Goal: Task Accomplishment & Management: Use online tool/utility

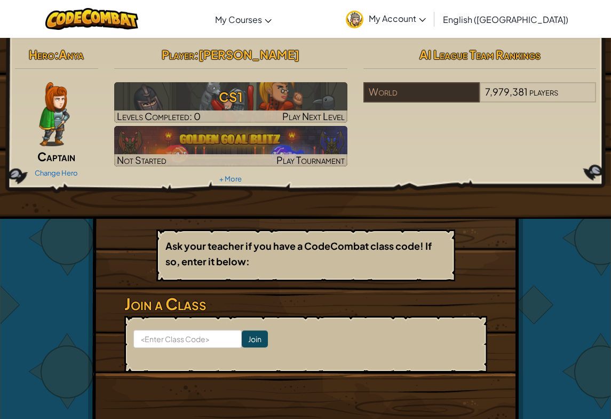
scroll to position [2, 0]
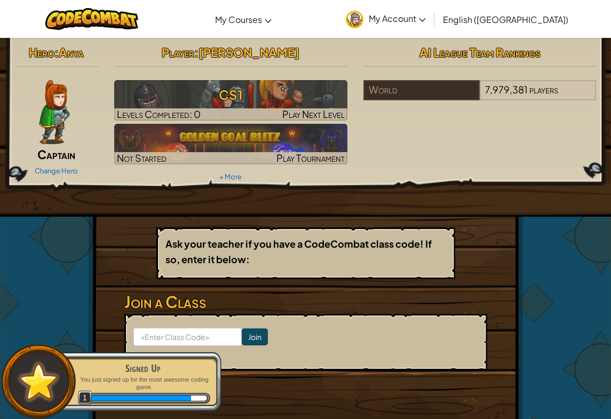
click at [311, 105] on h3 "CS1" at bounding box center [230, 95] width 233 height 24
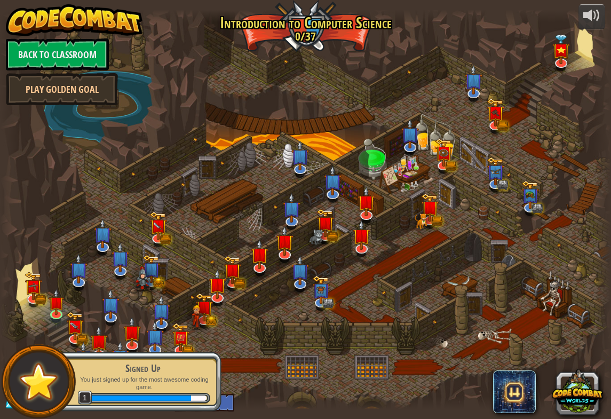
click at [313, 93] on div at bounding box center [305, 209] width 611 height 399
click at [54, 313] on img at bounding box center [56, 302] width 15 height 26
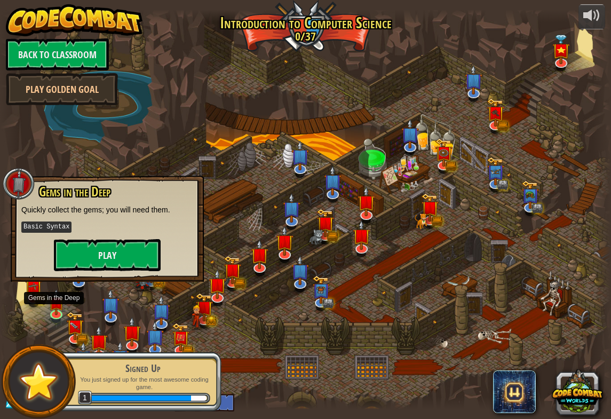
click at [74, 260] on button "Play" at bounding box center [107, 255] width 107 height 32
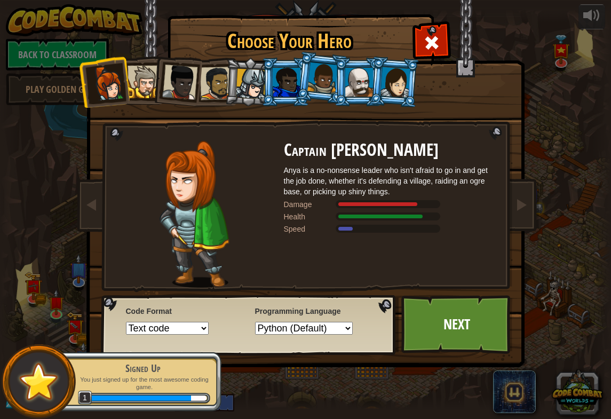
click at [293, 75] on div at bounding box center [286, 82] width 28 height 29
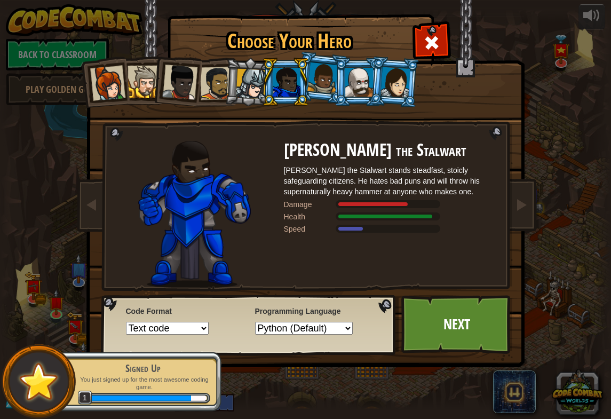
click at [325, 75] on div at bounding box center [322, 77] width 30 height 31
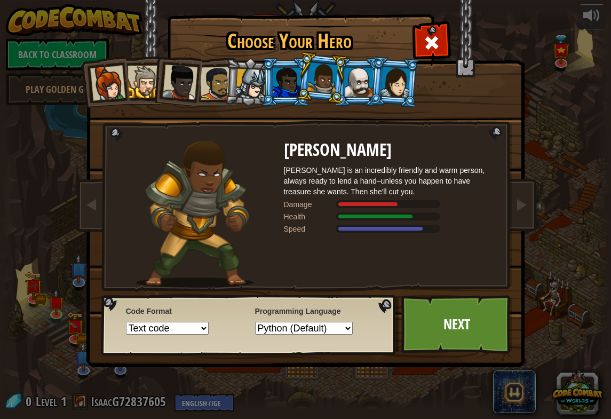
click at [403, 94] on div at bounding box center [395, 82] width 30 height 30
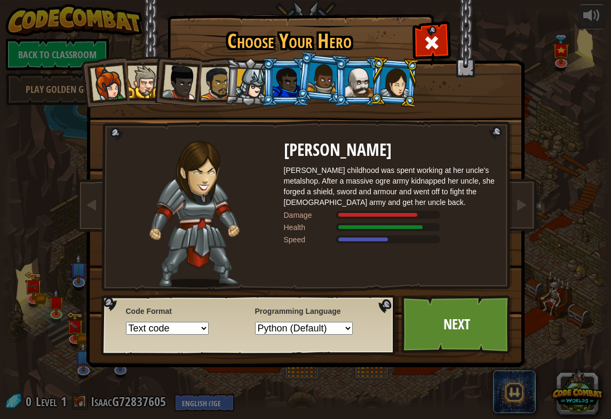
click at [188, 79] on div at bounding box center [179, 82] width 35 height 35
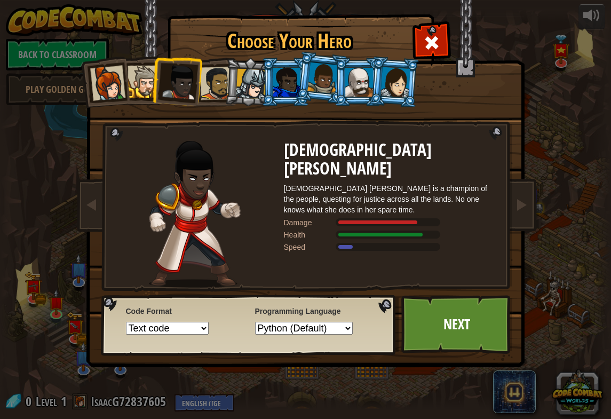
click at [323, 78] on div at bounding box center [322, 77] width 30 height 31
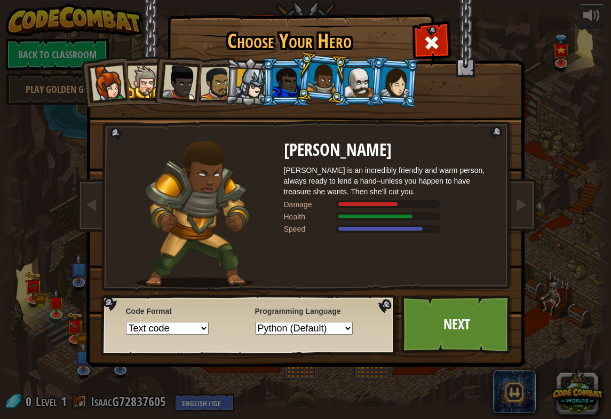
click at [260, 78] on div at bounding box center [251, 84] width 30 height 30
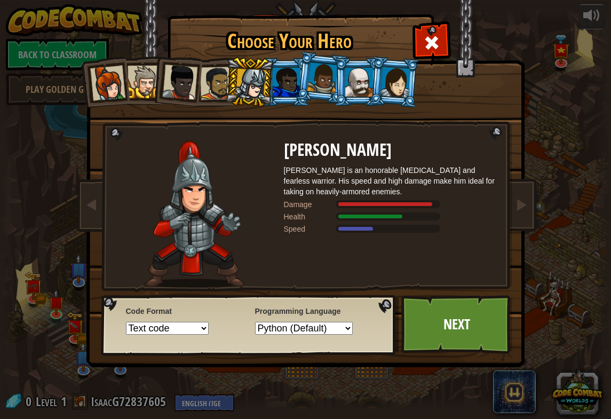
click at [109, 71] on div at bounding box center [107, 83] width 35 height 35
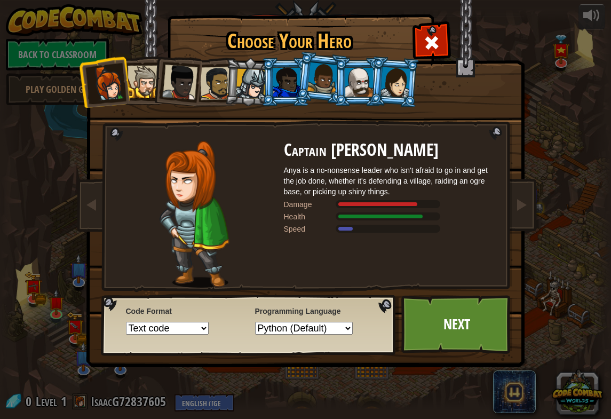
click at [140, 80] on div at bounding box center [143, 82] width 33 height 33
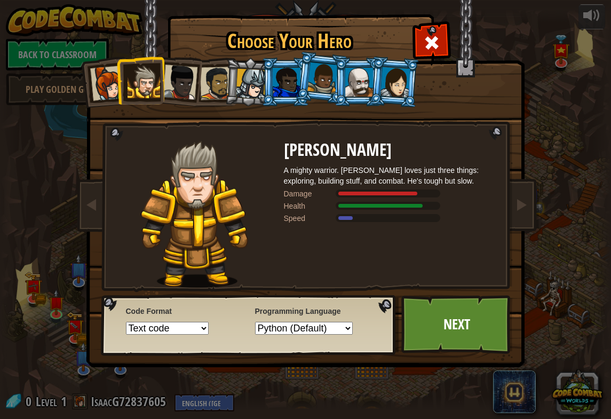
click at [467, 333] on link "Next" at bounding box center [456, 324] width 111 height 59
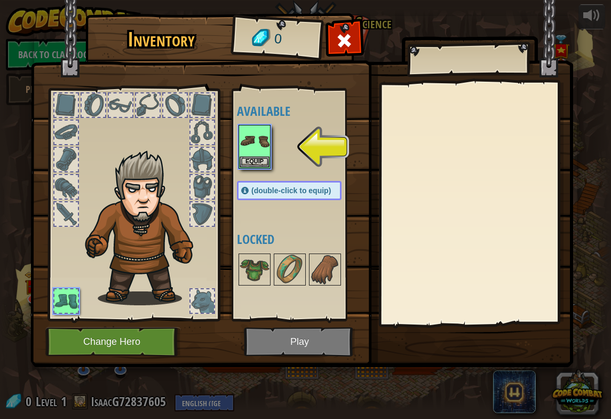
click at [248, 141] on img at bounding box center [254, 141] width 30 height 30
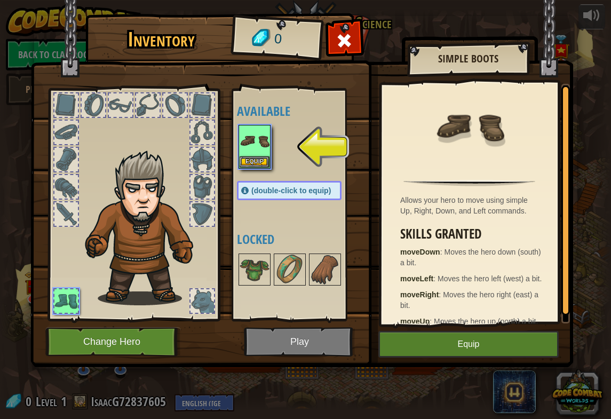
click at [479, 344] on button "Equip" at bounding box center [468, 344] width 180 height 27
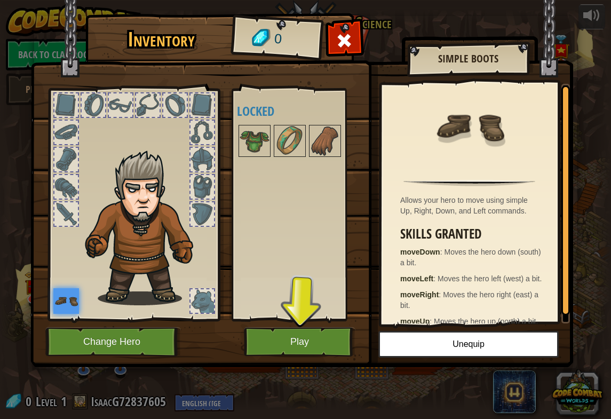
click at [324, 354] on button "Play" at bounding box center [299, 341] width 111 height 29
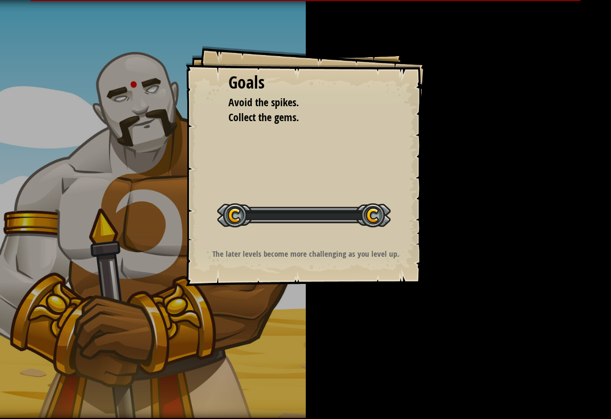
click at [333, 344] on div "Goals Avoid the spikes. Collect the gems. Start Level Error loading from server…" at bounding box center [305, 209] width 611 height 419
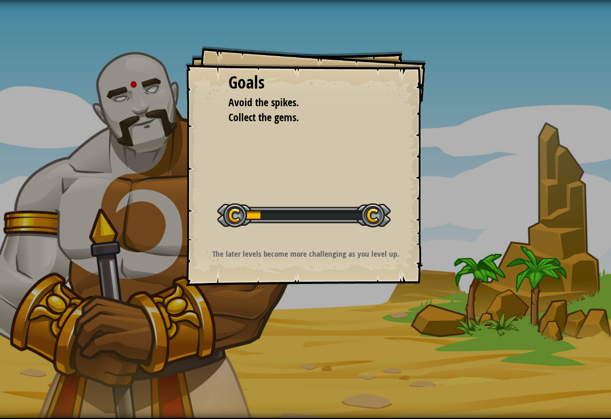
click at [551, 133] on div "Goals Avoid the spikes. Collect the gems. Start Level Error loading from server…" at bounding box center [305, 209] width 611 height 419
